Goal: Task Accomplishment & Management: Use online tool/utility

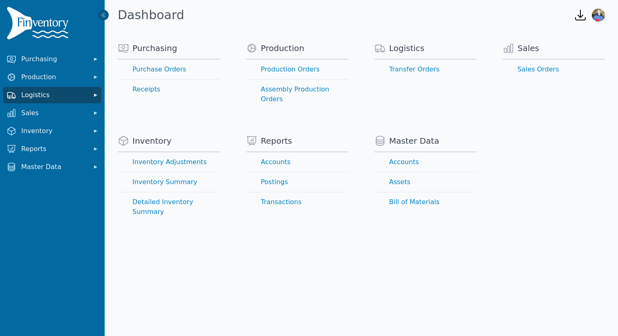
click at [42, 95] on span "Logistics" at bounding box center [53, 95] width 65 height 10
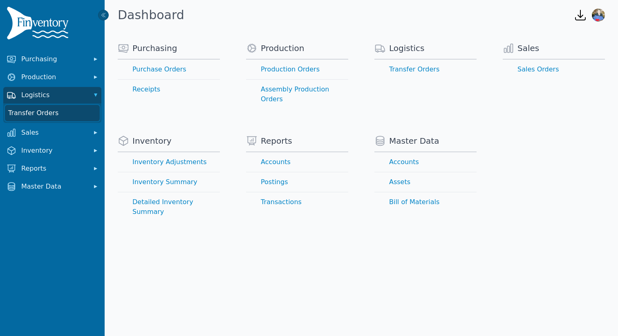
click at [44, 115] on link "Transfer Orders" at bounding box center [52, 113] width 95 height 16
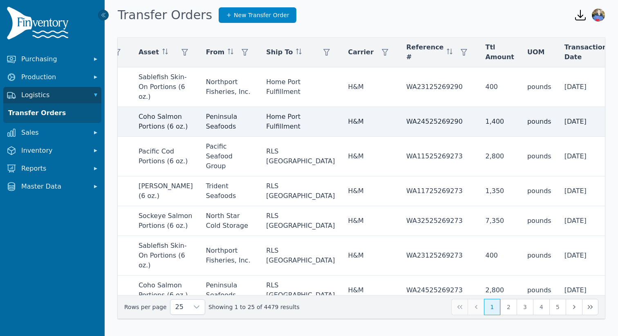
scroll to position [0, 314]
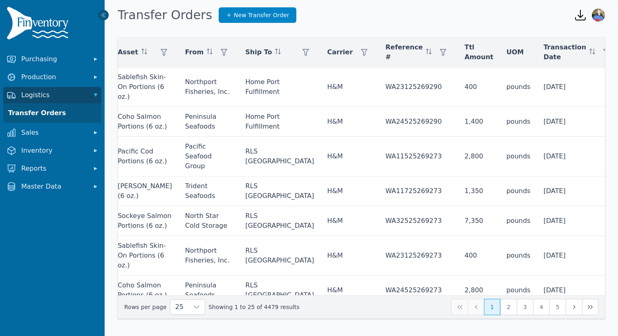
click at [555, 77] on div "Any" at bounding box center [541, 74] width 70 height 16
click at [525, 132] on span "Outbound" at bounding box center [540, 133] width 32 height 10
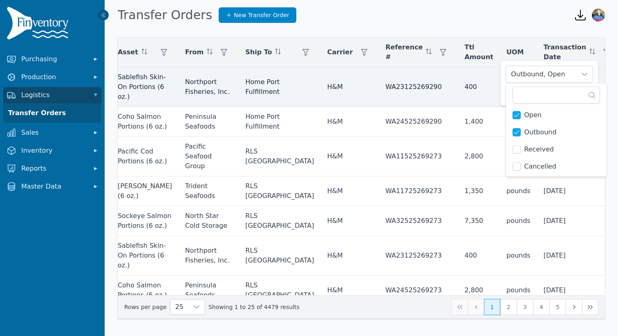
click at [537, 70] on td "[DATE]" at bounding box center [579, 87] width 85 height 40
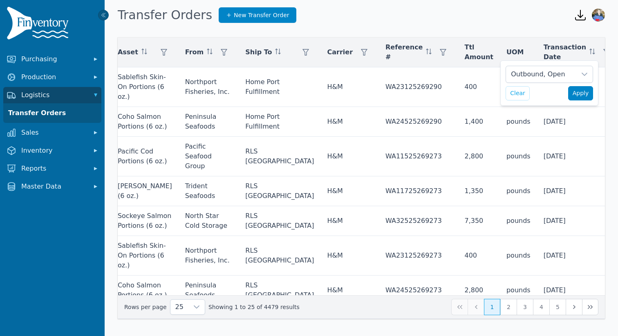
click at [581, 94] on span "Apply" at bounding box center [581, 93] width 16 height 9
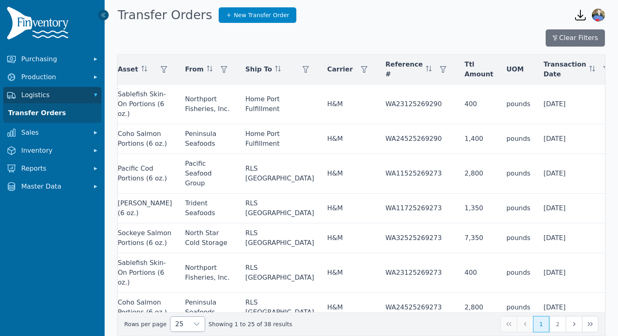
click at [193, 322] on icon at bounding box center [196, 324] width 7 height 7
click at [183, 276] on li "50" at bounding box center [184, 271] width 31 height 16
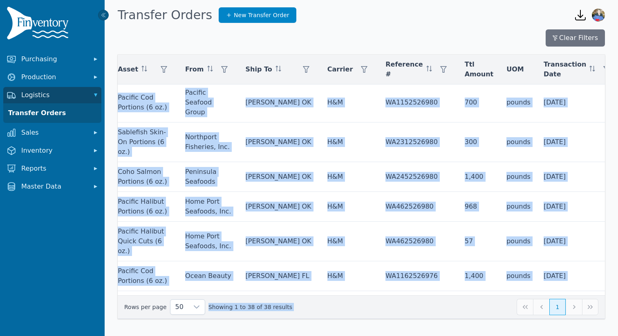
scroll to position [1149, 316]
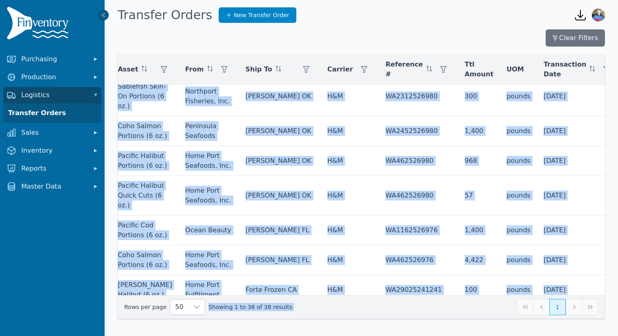
drag, startPoint x: 144, startPoint y: 99, endPoint x: 618, endPoint y: 336, distance: 529.8
click at [618, 336] on body "Purchasing Production Logistics Transfer Orders Sales Inventory Reports Master …" at bounding box center [309, 168] width 618 height 336
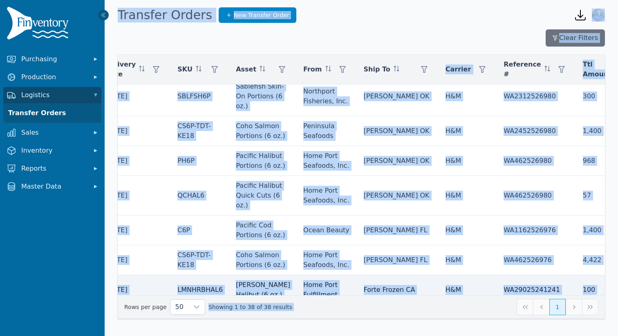
scroll to position [1149, 213]
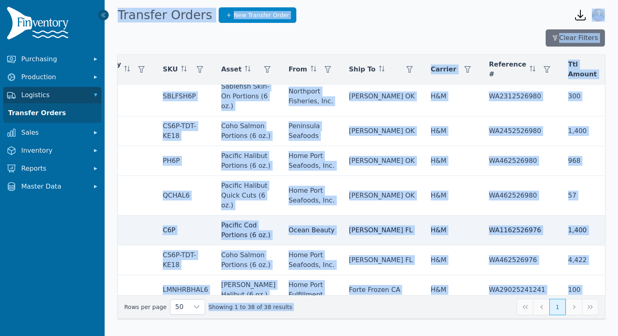
copy body "Toggle navigation collapsed Open sidebar Transfer Orders New Transfer Order Ope…"
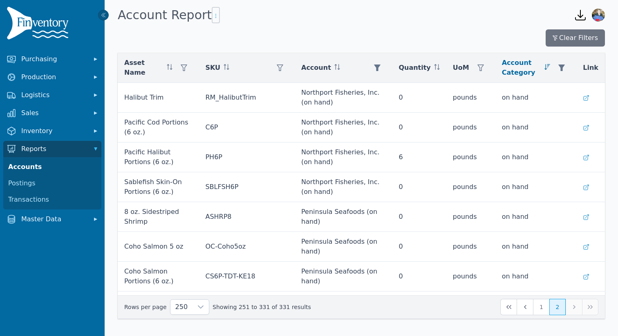
click at [213, 17] on icon "button" at bounding box center [216, 16] width 7 height 7
click at [232, 33] on span "Export .csv" at bounding box center [229, 32] width 47 height 7
